Goal: Task Accomplishment & Management: Manage account settings

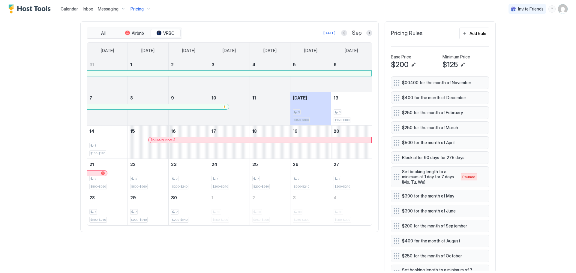
scroll to position [115, 345]
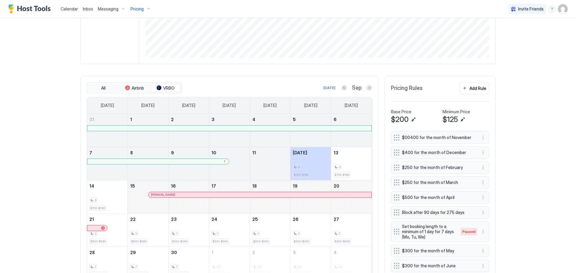
click at [64, 8] on span "Calendar" at bounding box center [69, 8] width 17 height 5
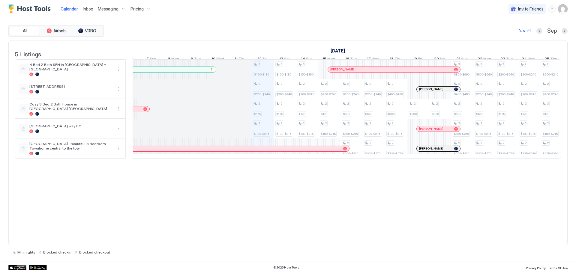
click at [287, 131] on div at bounding box center [428, 129] width 5 height 5
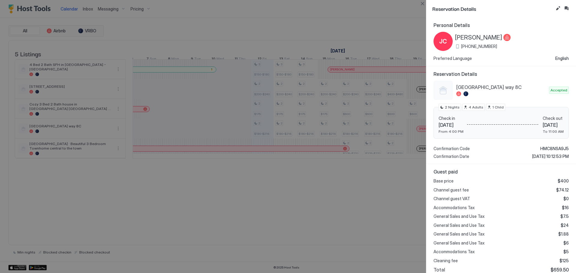
click at [287, 208] on div at bounding box center [288, 136] width 576 height 273
click at [287, 3] on button "Close" at bounding box center [422, 3] width 7 height 7
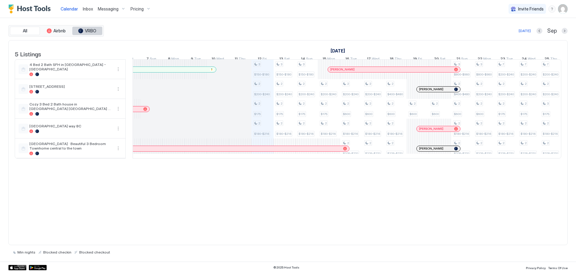
click at [91, 31] on span "VRBO" at bounding box center [90, 30] width 11 height 5
click at [107, 8] on span "Messaging" at bounding box center [108, 8] width 21 height 5
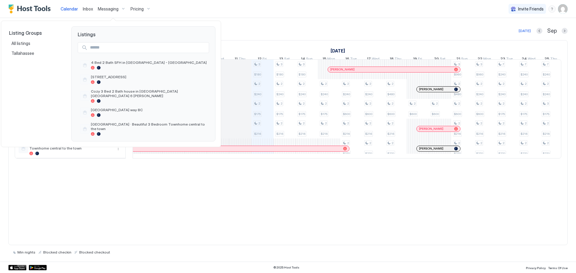
click at [17, 74] on div "Listing Groups All listings [GEOGRAPHIC_DATA]" at bounding box center [36, 83] width 58 height 115
click at [22, 42] on span "All listings" at bounding box center [21, 43] width 20 height 5
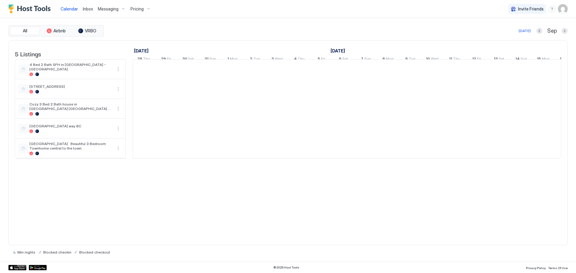
scroll to position [0, 333]
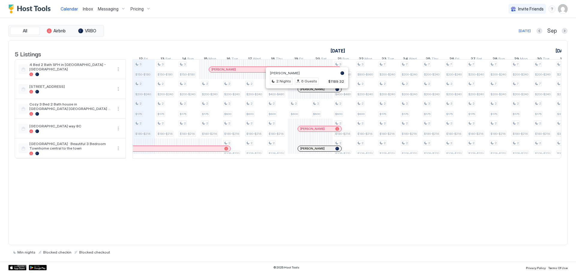
click at [287, 92] on div at bounding box center [304, 89] width 5 height 5
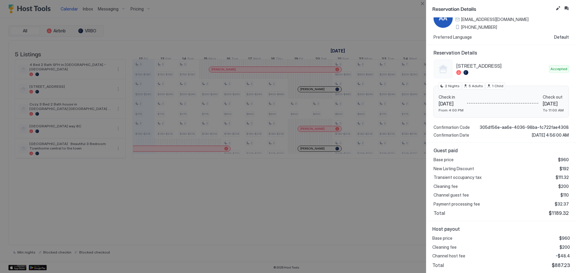
scroll to position [0, 0]
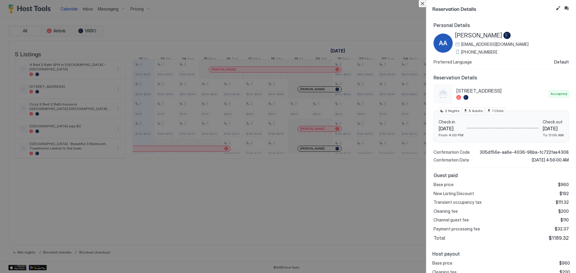
click at [287, 4] on button "Close" at bounding box center [422, 3] width 7 height 7
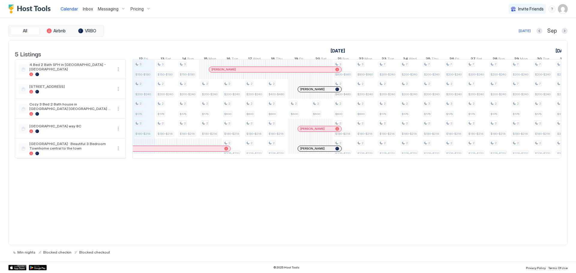
click at [114, 8] on span "Messaging" at bounding box center [108, 8] width 21 height 5
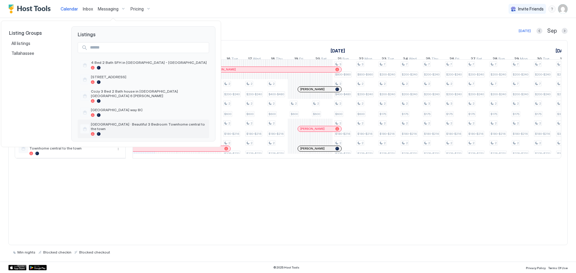
click at [117, 122] on span "[GEOGRAPHIC_DATA] · Beautiful 3 Bedroom Townhome central to the town" at bounding box center [149, 126] width 116 height 9
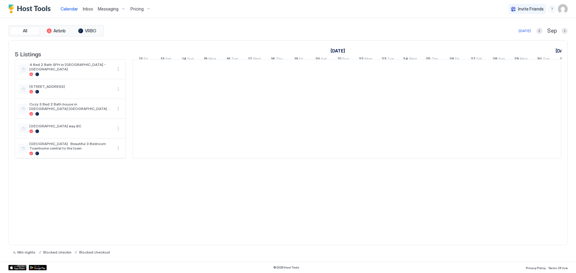
scroll to position [0, 333]
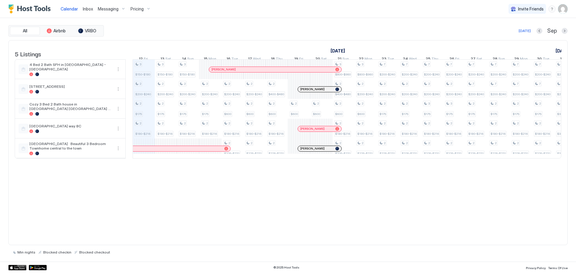
click at [287, 91] on span "[PERSON_NAME]" at bounding box center [312, 89] width 24 height 4
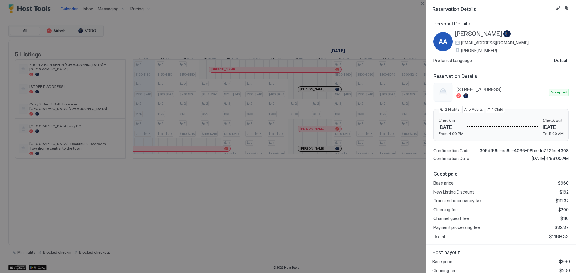
scroll to position [0, 0]
click at [287, 1] on button "Close" at bounding box center [422, 3] width 7 height 7
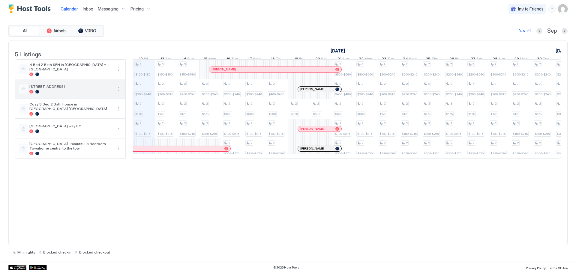
click at [49, 93] on div "[STREET_ADDRESS]" at bounding box center [70, 88] width 83 height 9
click at [116, 93] on button "More options" at bounding box center [118, 88] width 7 height 7
click at [105, 102] on span "Messaging" at bounding box center [103, 102] width 19 height 4
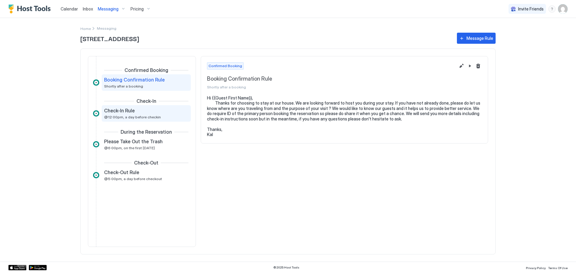
click at [115, 115] on div "Check-In Rule @12:00pm, a day before checkin" at bounding box center [142, 114] width 76 height 12
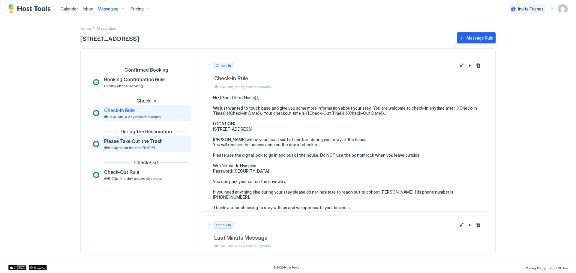
click at [130, 144] on span "Please Take Out the Trash" at bounding box center [133, 141] width 58 height 6
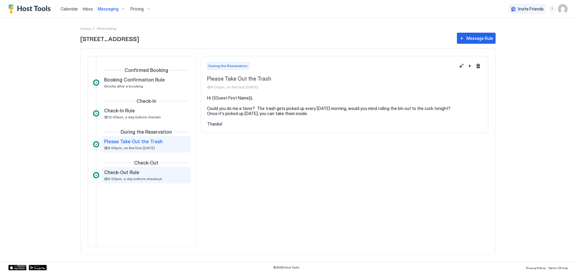
click at [132, 180] on span "@5:00pm, a day before checkout" at bounding box center [133, 179] width 58 height 4
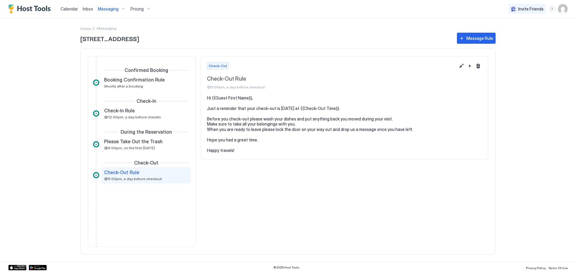
click at [147, 202] on div at bounding box center [142, 197] width 98 height 24
click at [112, 81] on span "Booking Confirmation Rule" at bounding box center [134, 80] width 61 height 6
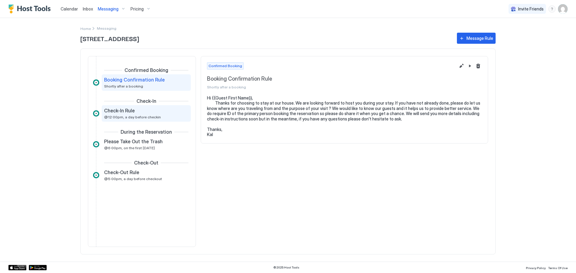
click at [131, 113] on span "Check-In Rule" at bounding box center [119, 111] width 31 height 6
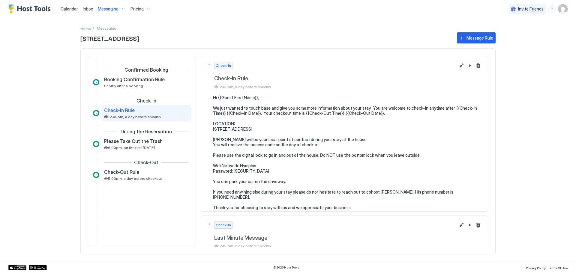
scroll to position [7, 0]
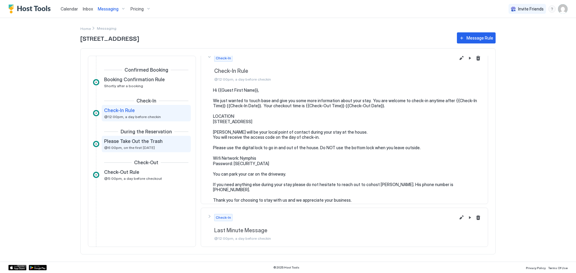
click at [154, 148] on div "Please Take Out the Trash @6:00pm, on the first [DATE]" at bounding box center [142, 144] width 76 height 12
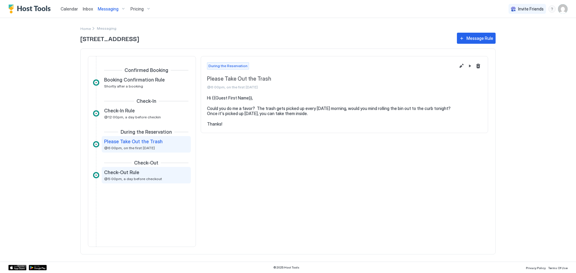
click at [130, 172] on span "Check-Out Rule" at bounding box center [121, 172] width 35 height 6
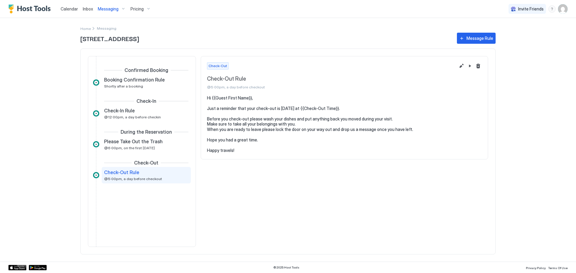
click at [102, 8] on span "Messaging" at bounding box center [108, 8] width 21 height 5
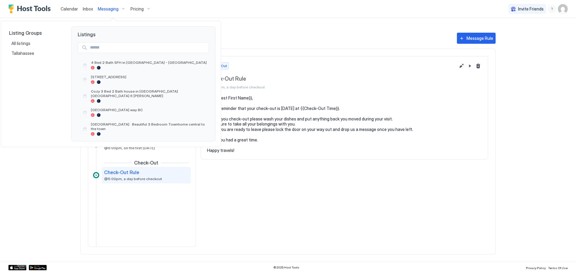
click at [64, 7] on div at bounding box center [288, 136] width 576 height 273
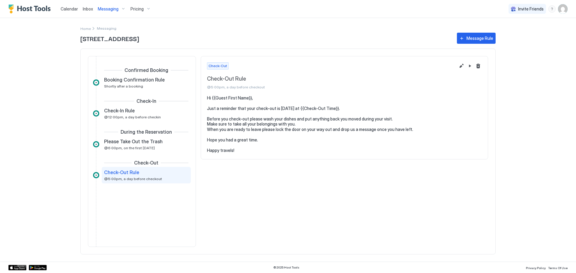
click at [71, 9] on span "Calendar" at bounding box center [69, 8] width 17 height 5
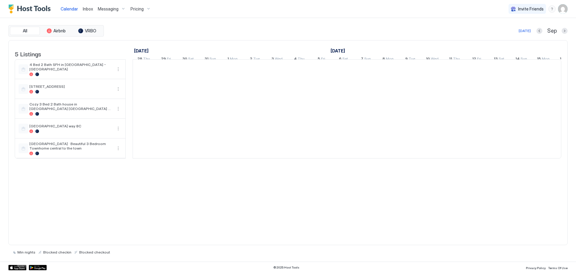
scroll to position [0, 333]
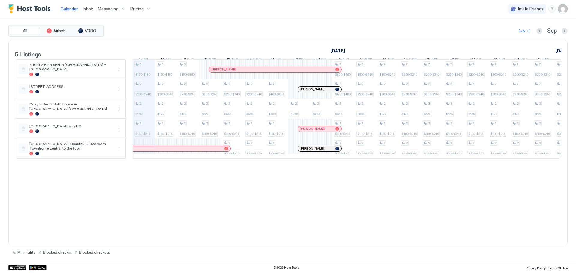
click at [212, 72] on div at bounding box center [212, 69] width 5 height 5
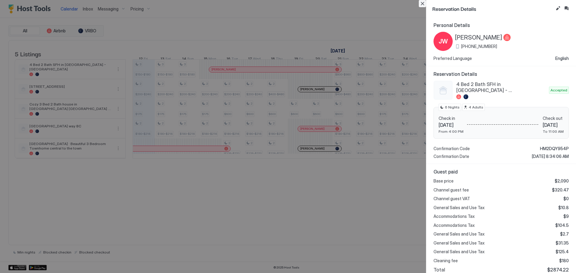
click at [287, 3] on button "Close" at bounding box center [422, 3] width 7 height 7
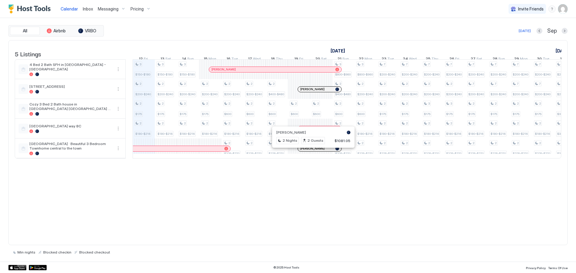
click at [287, 151] on div at bounding box center [311, 148] width 5 height 5
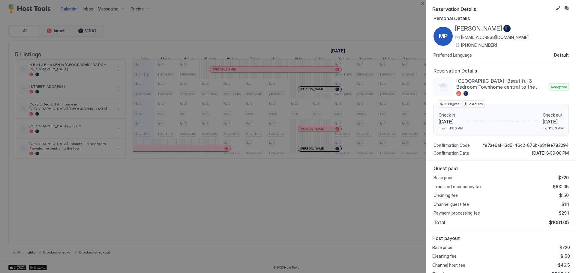
scroll to position [0, 0]
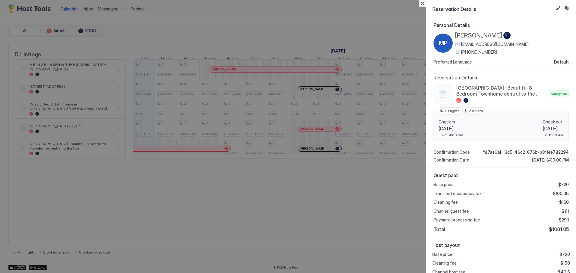
click at [287, 4] on button "Close" at bounding box center [422, 3] width 7 height 7
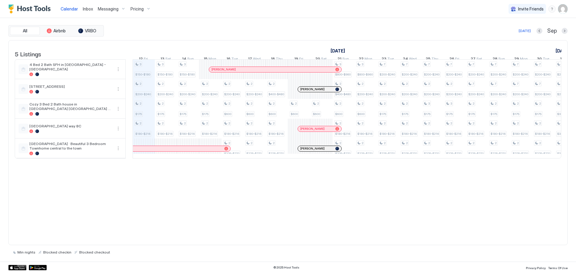
click at [277, 204] on div "5 Listings [DATE] [DATE] [DATE] 28 Thu 29 Fri 30 Sat 31 Sun 1 Mon 2 Tue 3 Wed 4…" at bounding box center [287, 142] width 559 height 205
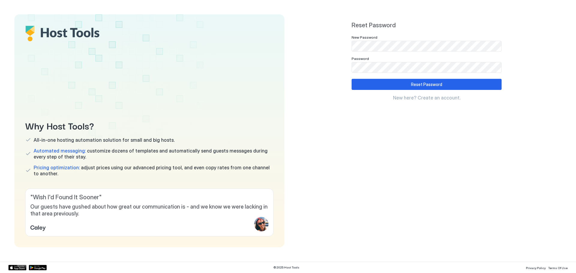
click at [506, 145] on div "Reset Password New Password Password Reset Password New here? Create an account." at bounding box center [427, 130] width 270 height 233
click at [414, 89] on button "Reset Password" at bounding box center [427, 84] width 150 height 11
